Goal: Navigation & Orientation: Find specific page/section

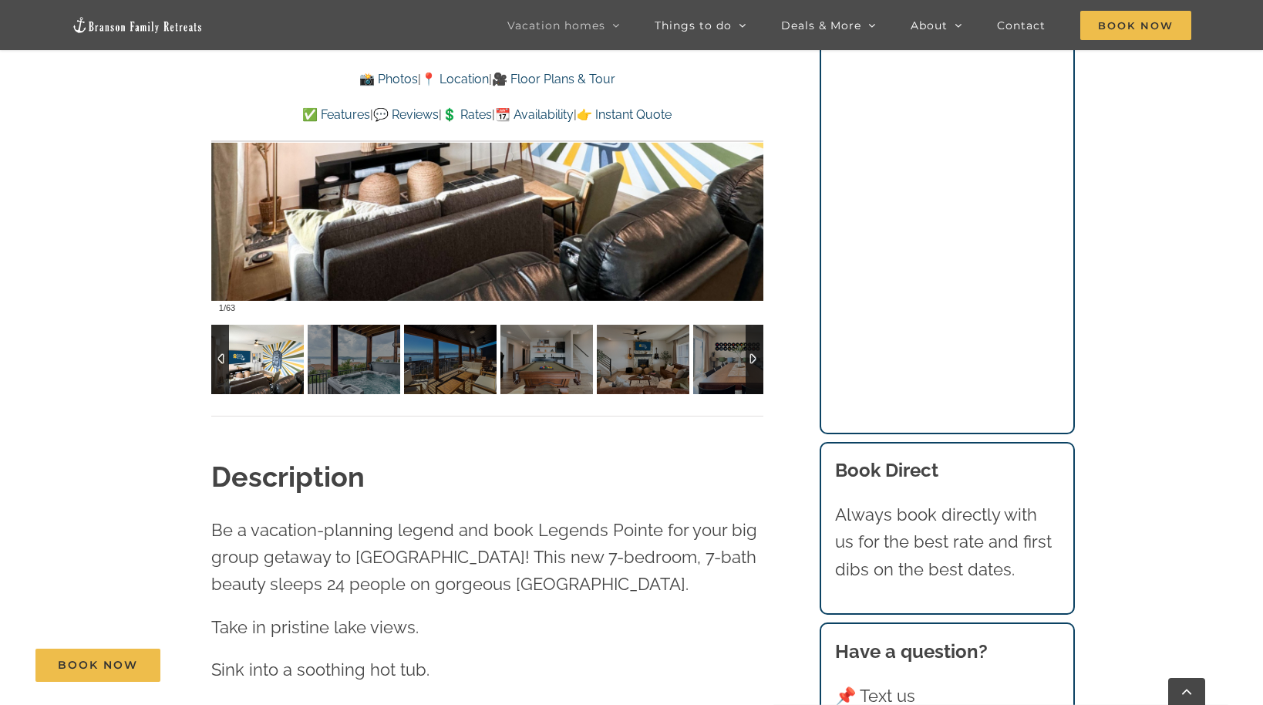
scroll to position [1340, 0]
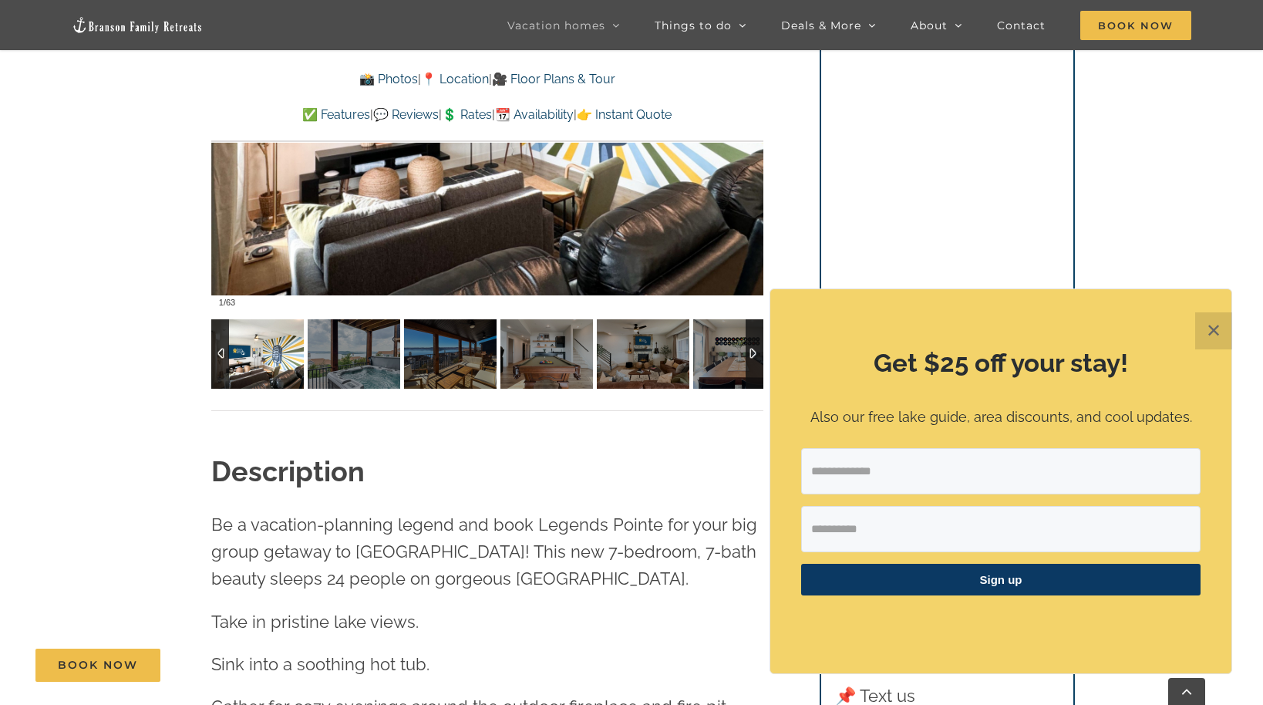
click at [257, 358] on img at bounding box center [257, 353] width 93 height 69
click at [290, 253] on div at bounding box center [487, 87] width 552 height 453
click at [1210, 342] on button "✕" at bounding box center [1213, 330] width 37 height 37
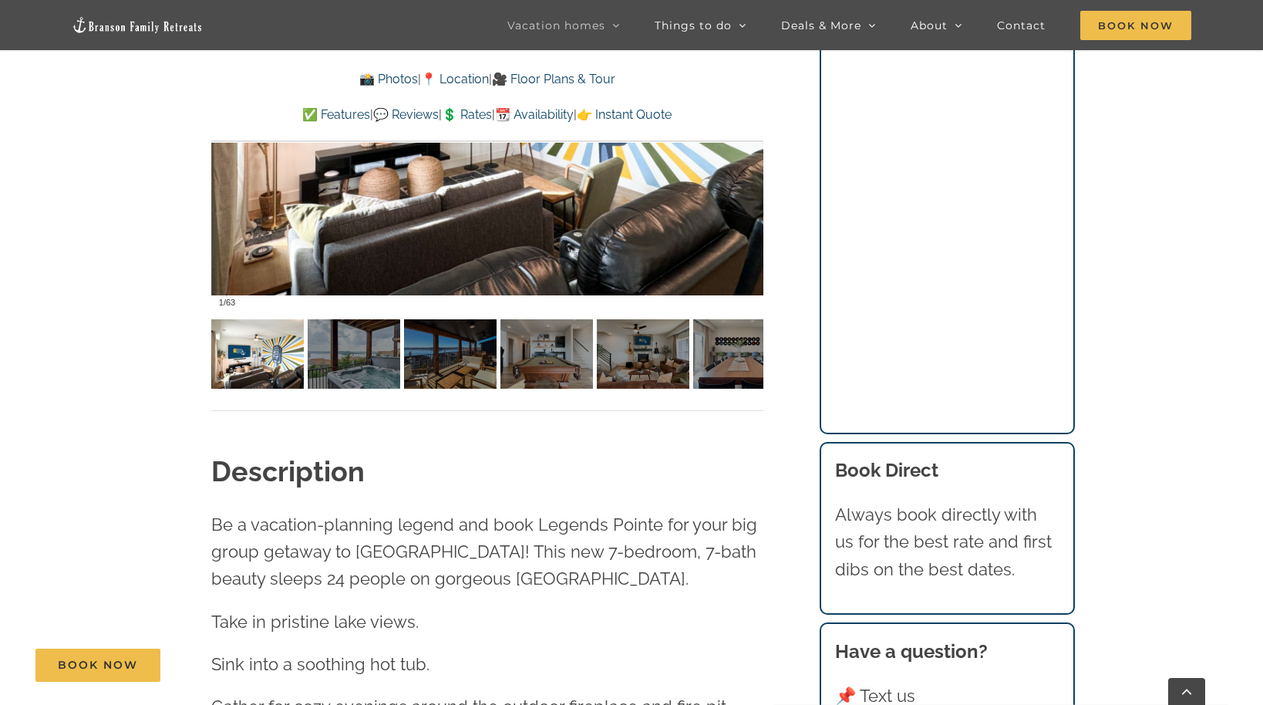
click at [643, 236] on div at bounding box center [487, 87] width 552 height 453
click at [291, 258] on div at bounding box center [487, 87] width 552 height 453
click at [254, 355] on img at bounding box center [257, 353] width 93 height 69
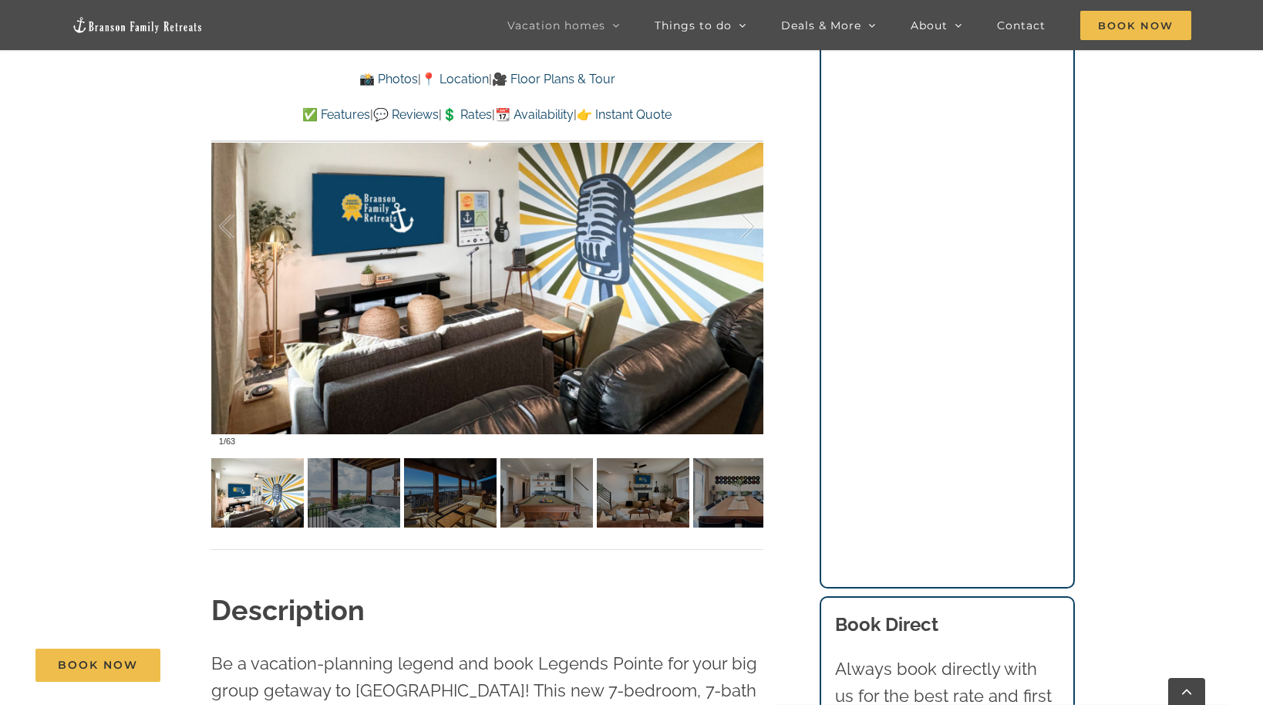
scroll to position [1186, 0]
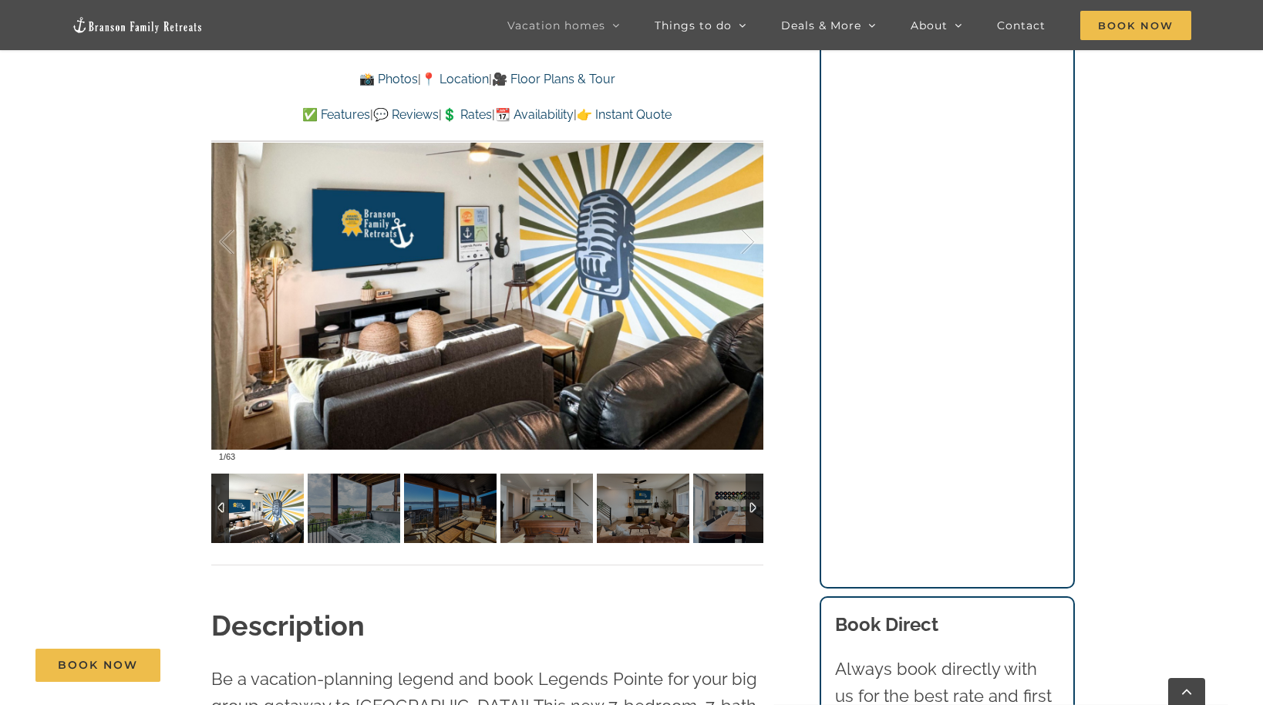
click at [755, 504] on div at bounding box center [754, 507] width 18 height 69
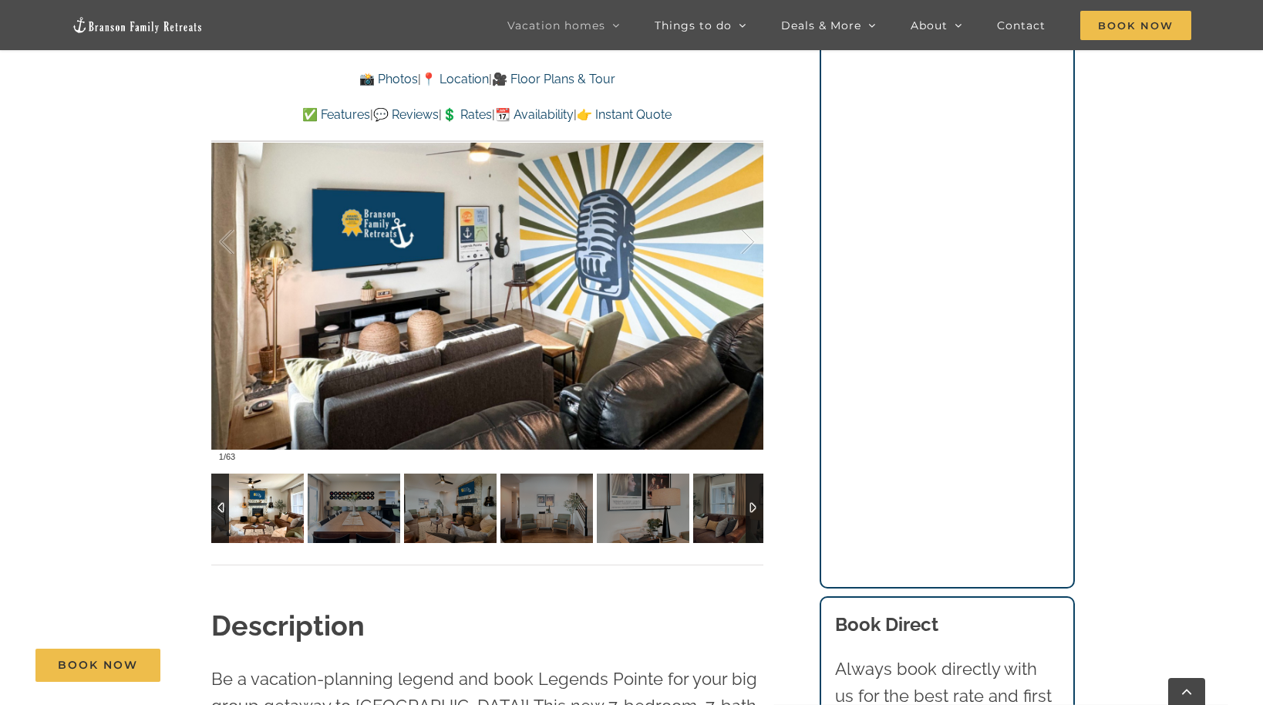
click at [273, 502] on img at bounding box center [257, 507] width 93 height 69
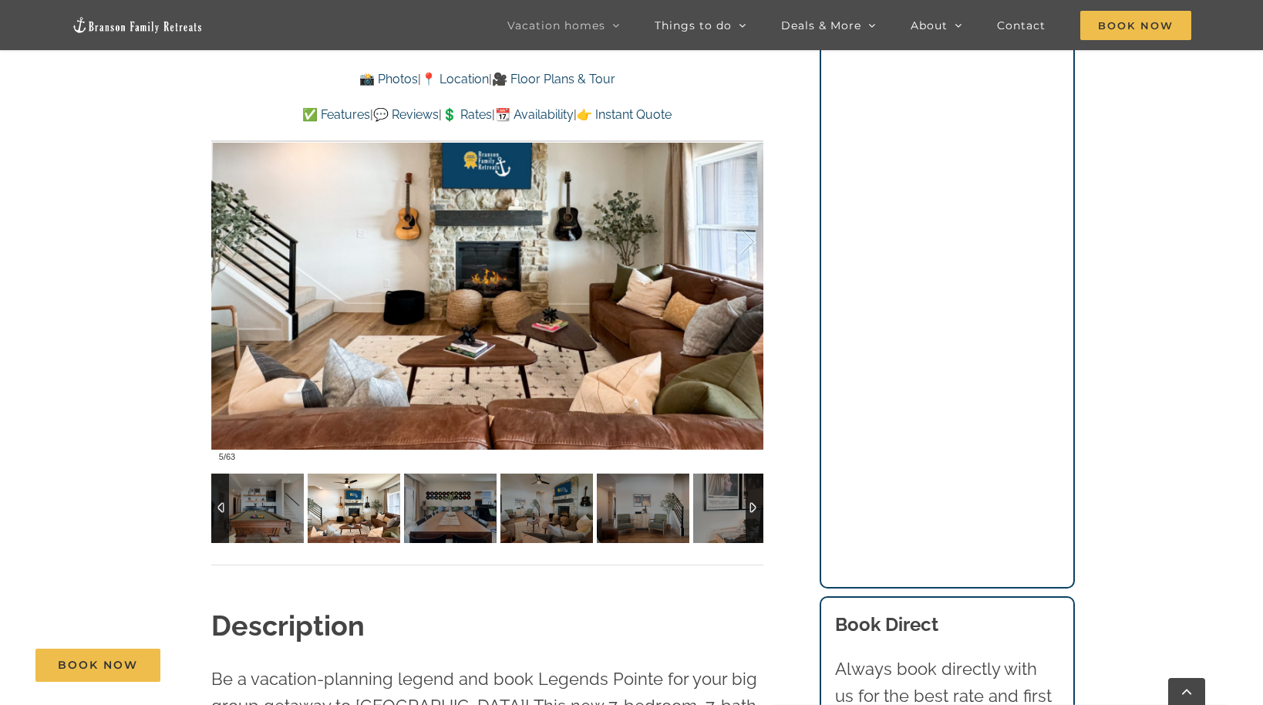
click at [340, 495] on img at bounding box center [354, 507] width 93 height 69
click at [433, 504] on img at bounding box center [450, 507] width 93 height 69
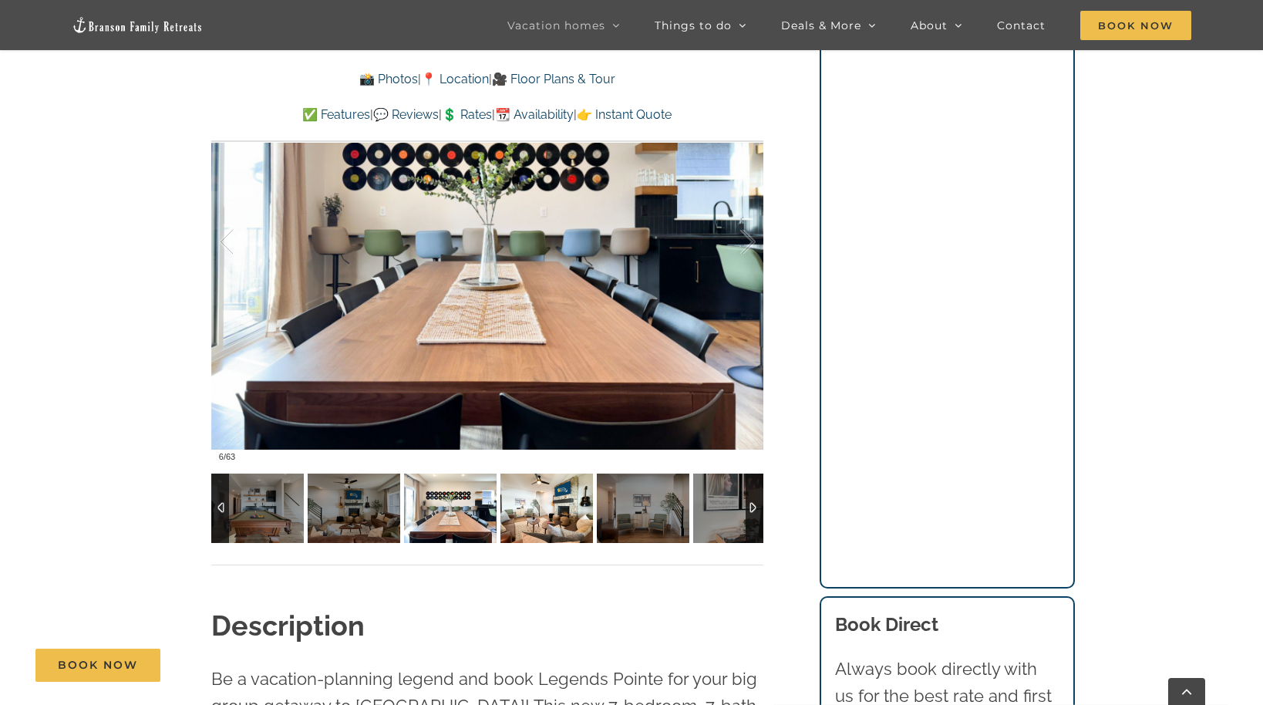
click at [550, 499] on img at bounding box center [546, 507] width 93 height 69
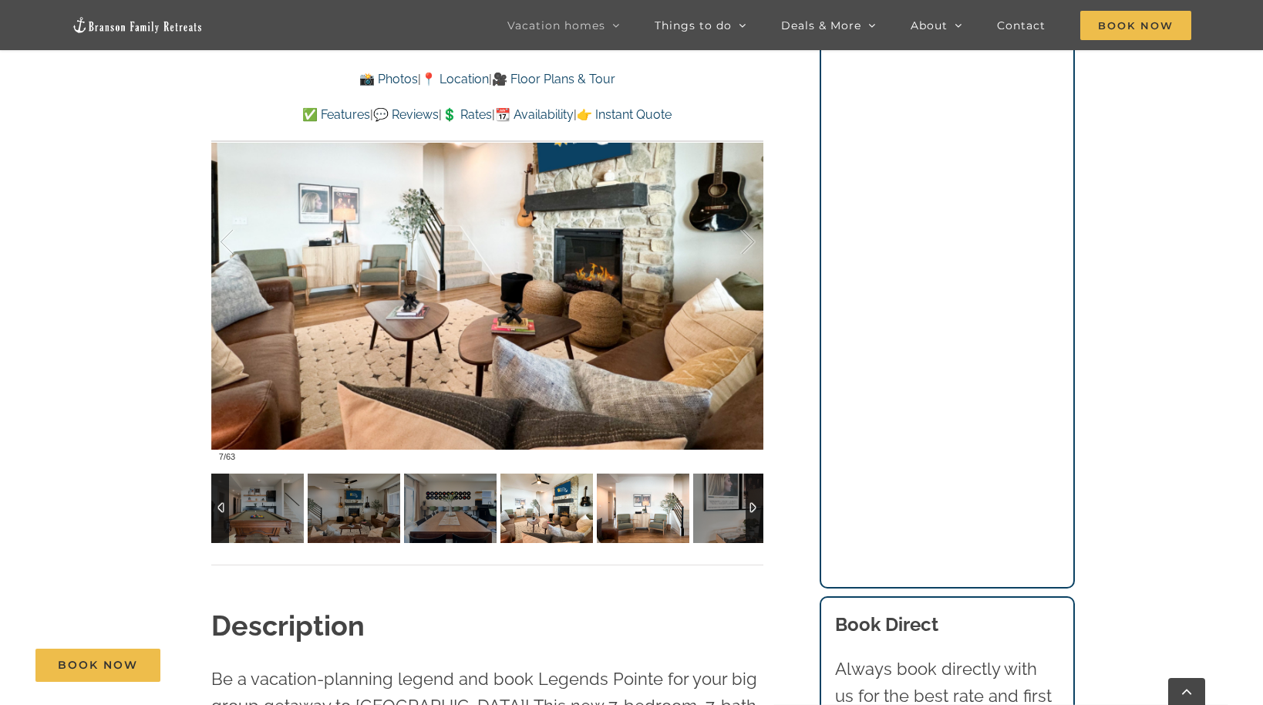
click at [634, 500] on img at bounding box center [643, 507] width 93 height 69
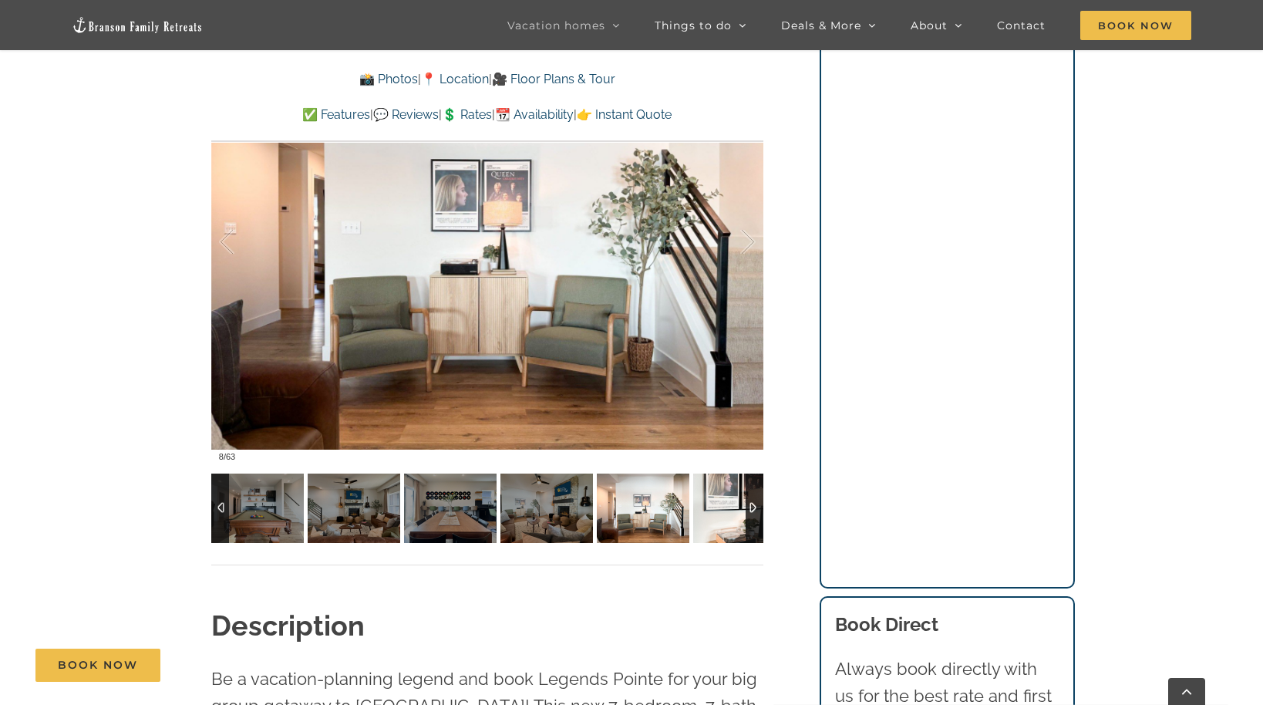
click at [734, 507] on img at bounding box center [739, 507] width 93 height 69
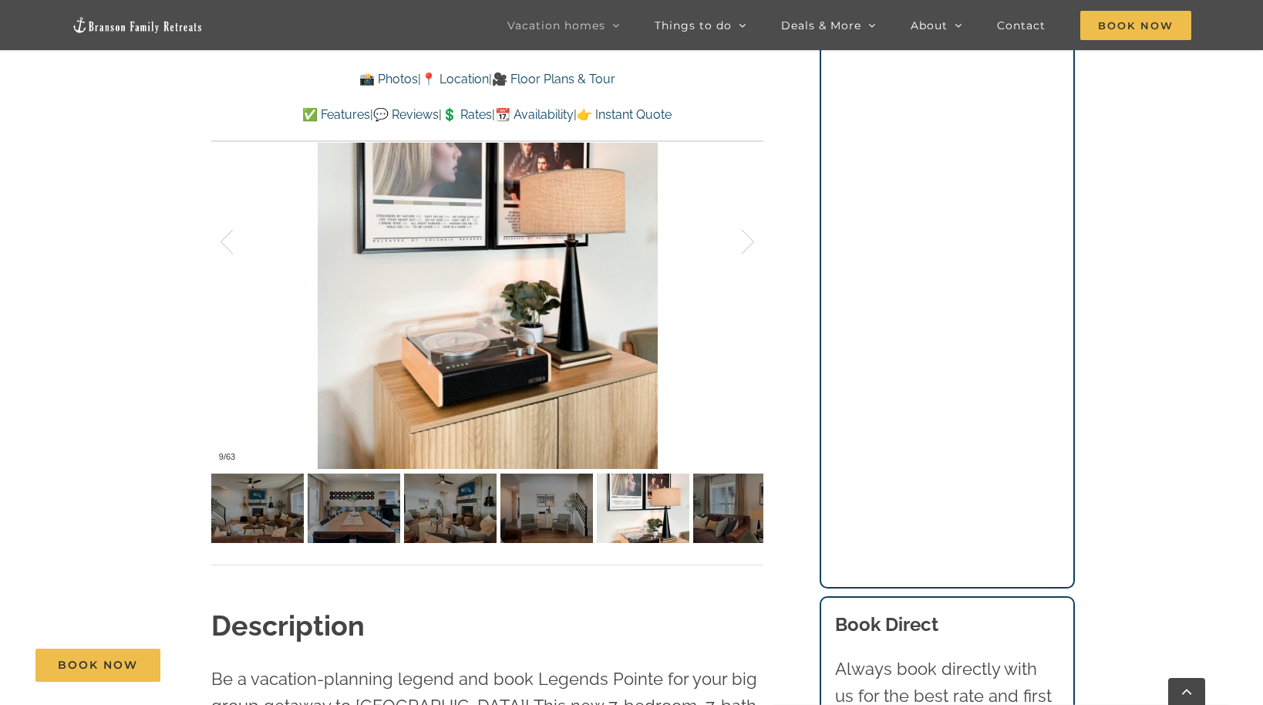
click at [468, 112] on link "💲 Rates" at bounding box center [467, 114] width 50 height 15
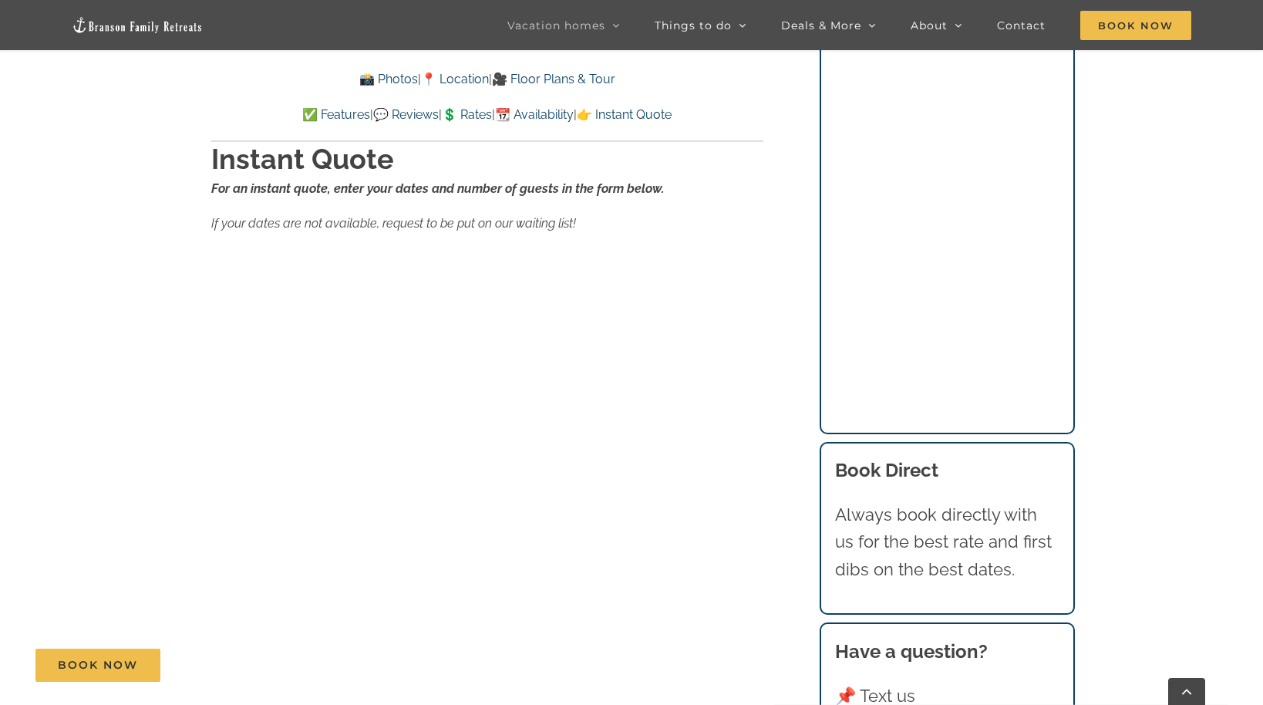
scroll to position [10213, 0]
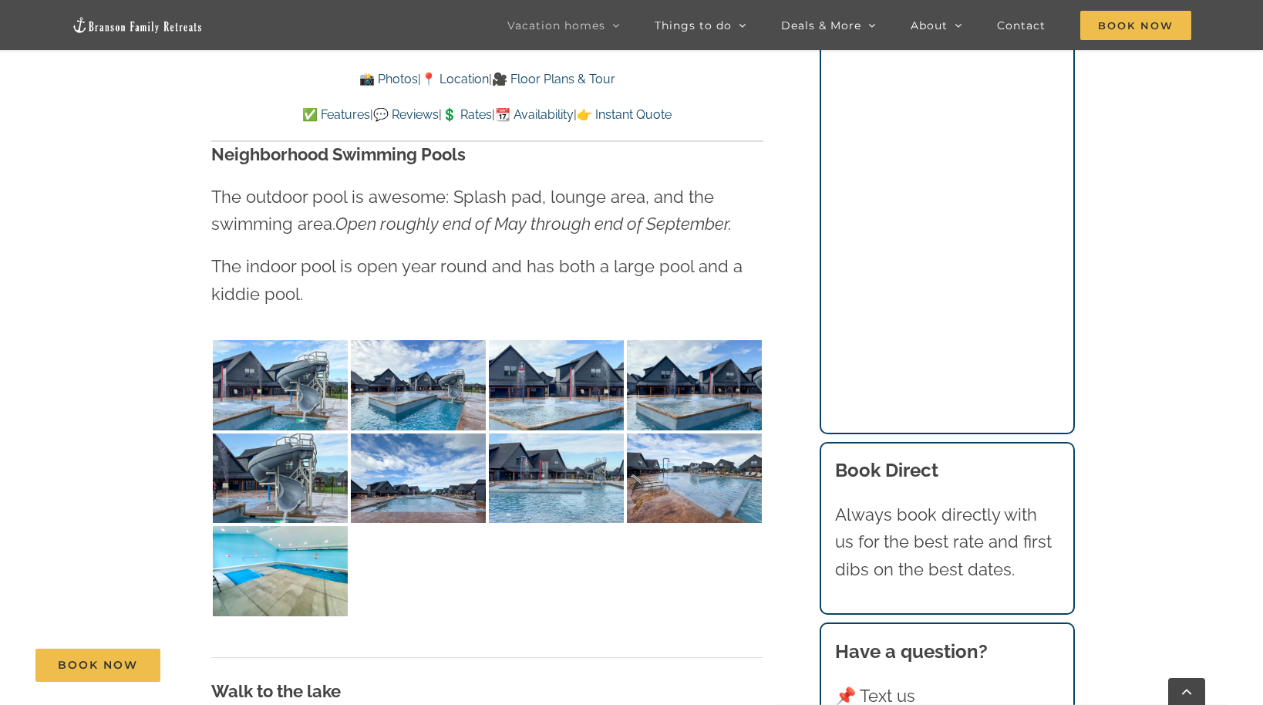
scroll to position [3360, 0]
